Goal: Transaction & Acquisition: Purchase product/service

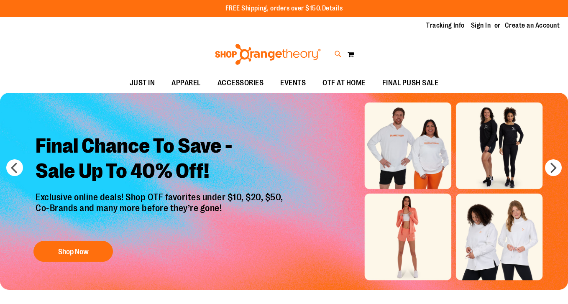
click at [338, 54] on icon at bounding box center [338, 54] width 7 height 10
type input "*"
type input "*********"
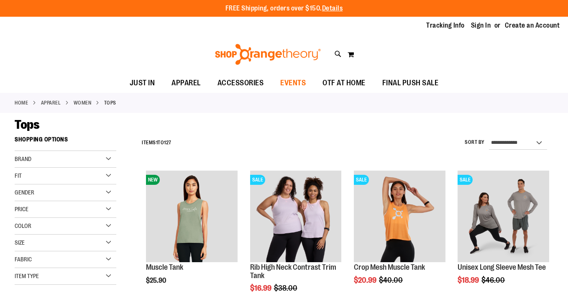
click at [295, 83] on span "EVENTS" at bounding box center [293, 83] width 26 height 19
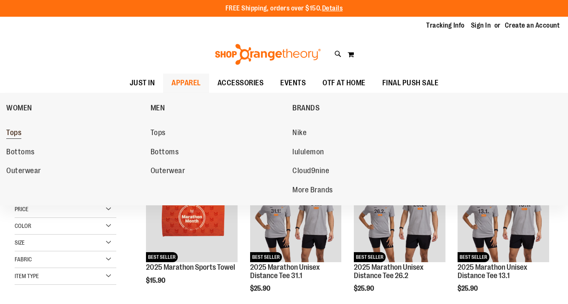
click at [16, 134] on span "Tops" at bounding box center [13, 133] width 15 height 10
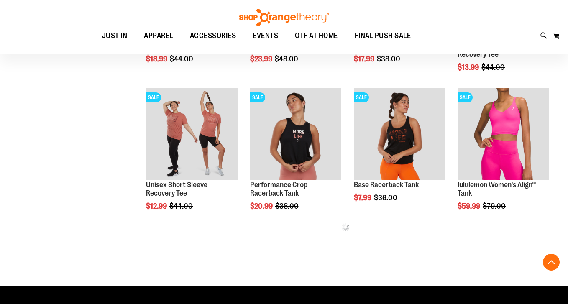
scroll to position [282, 0]
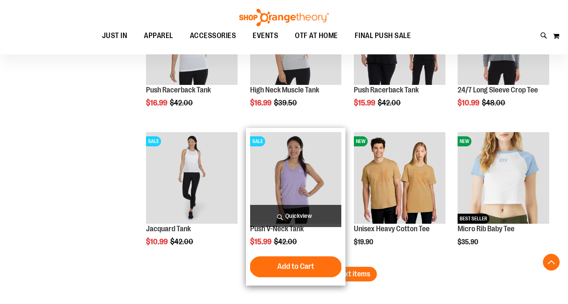
scroll to position [1084, 0]
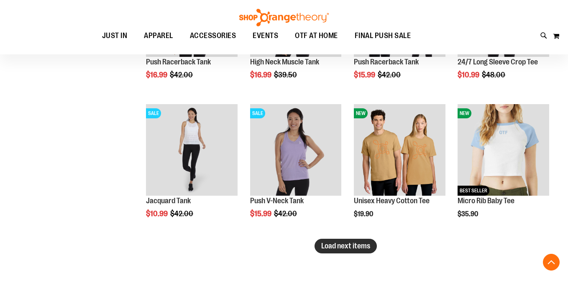
click at [341, 251] on button "Load next items" at bounding box center [345, 246] width 62 height 15
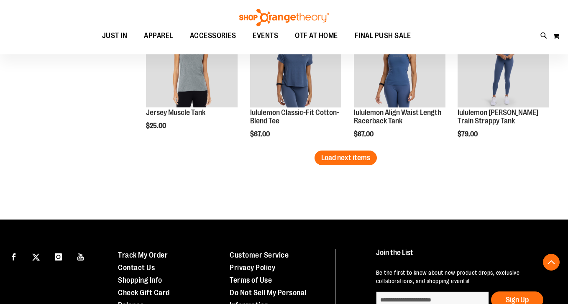
scroll to position [1596, 0]
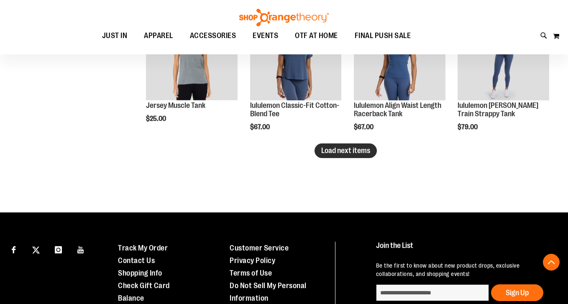
click at [345, 151] on span "Load next items" at bounding box center [345, 150] width 49 height 8
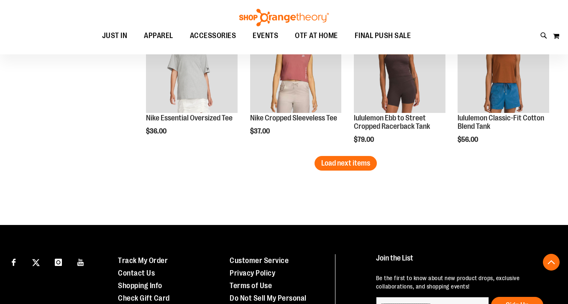
scroll to position [2008, 0]
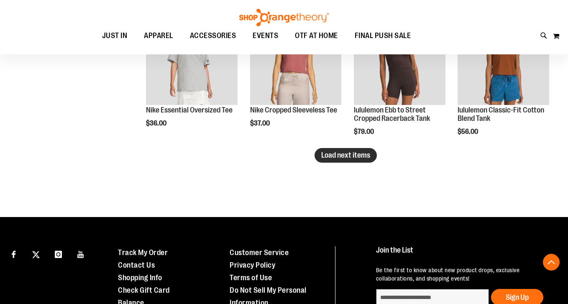
click at [346, 155] on span "Load next items" at bounding box center [345, 155] width 49 height 8
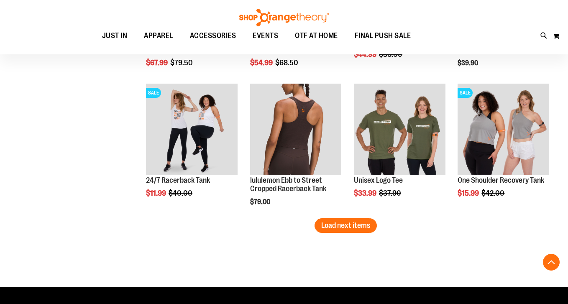
scroll to position [2397, 0]
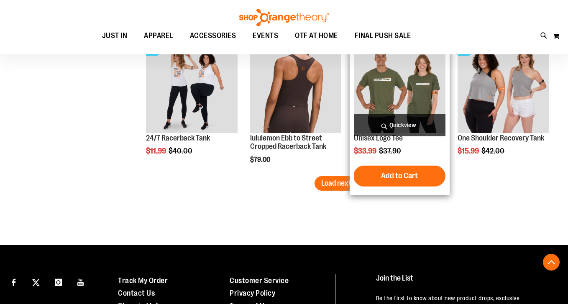
click at [350, 186] on div "Unisex Logo Tee $33.99 Regular Price $37.90 Quickview" at bounding box center [400, 115] width 100 height 157
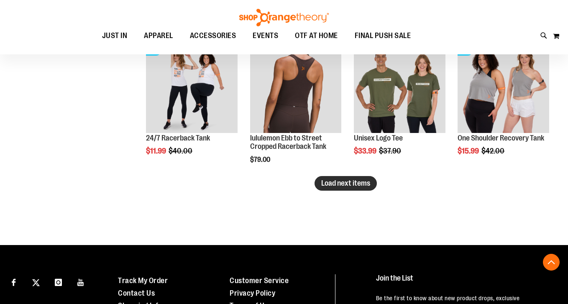
click at [335, 186] on span "Load next items" at bounding box center [345, 183] width 49 height 8
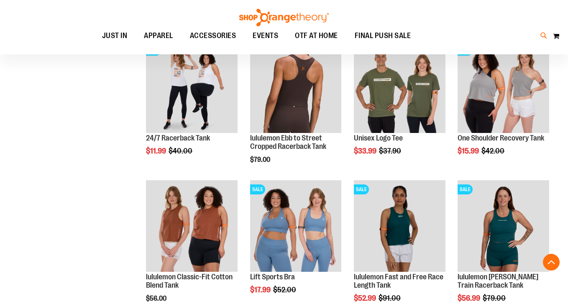
click at [542, 33] on icon at bounding box center [543, 36] width 7 height 10
click at [497, 51] on button "submit" at bounding box center [494, 48] width 25 height 25
type input "**********"
